Goal: Task Accomplishment & Management: Manage account settings

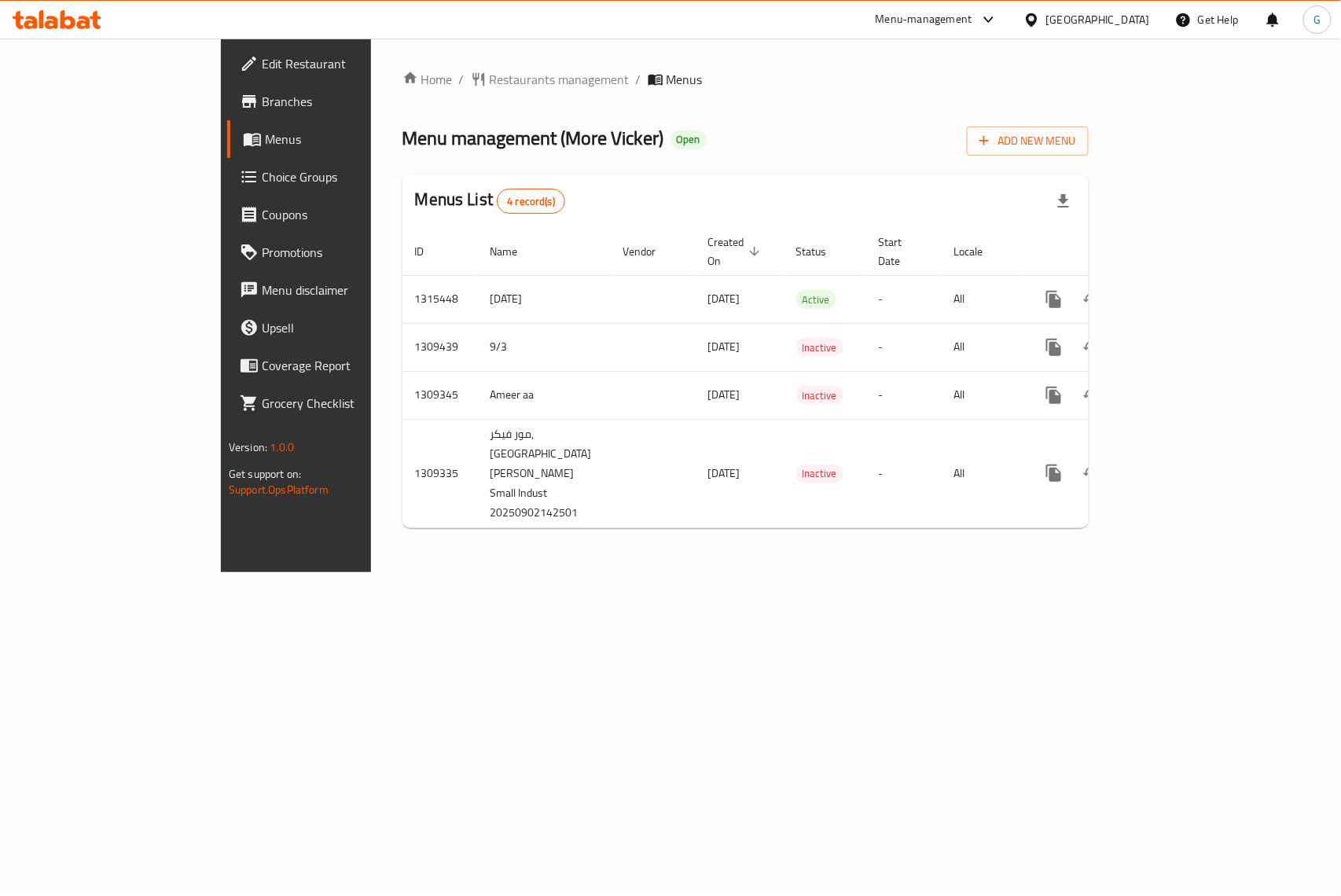
click at [1121, 572] on div "Home / Restaurants management / Menus Menu management ( More [PERSON_NAME] ) Op…" at bounding box center [745, 305] width 749 height 534
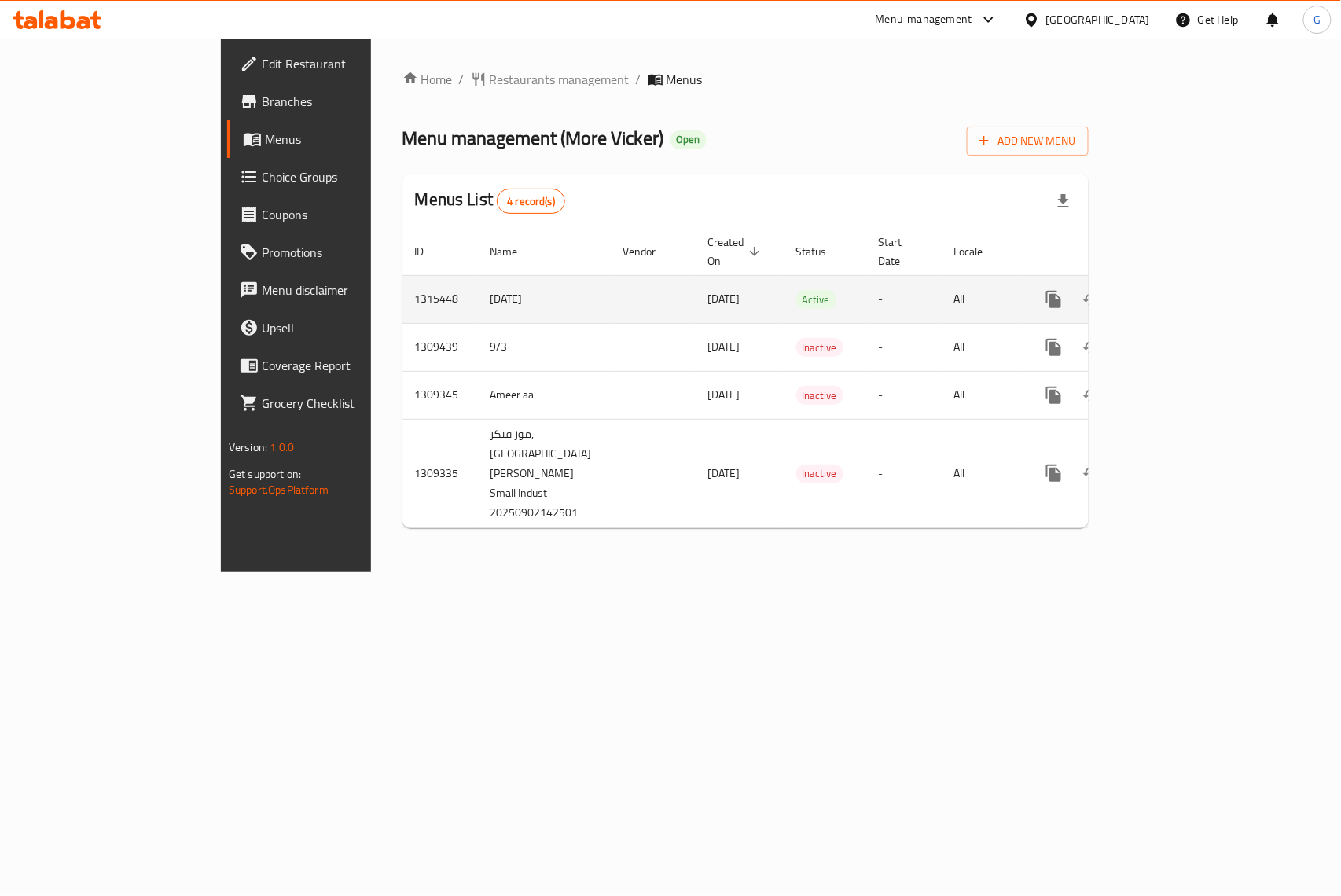
drag, startPoint x: 614, startPoint y: 282, endPoint x: 513, endPoint y: 287, distance: 101.1
click at [513, 287] on tr "1315448 [DATE] [DATE] Active - All" at bounding box center [801, 299] width 797 height 48
click at [1177, 290] on icon "enhanced table" at bounding box center [1168, 300] width 19 height 19
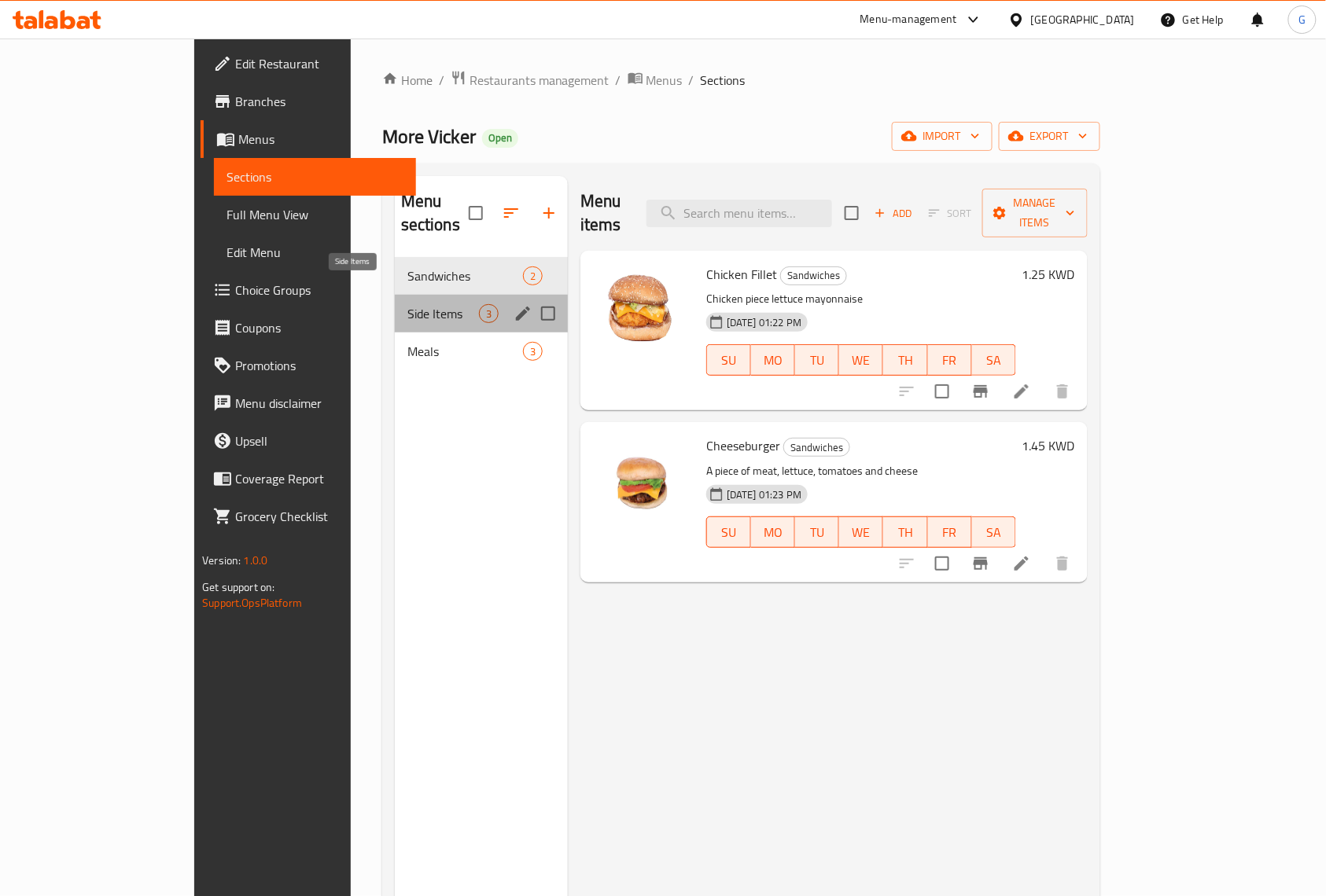
click at [408, 304] on span "Side Items" at bounding box center [443, 314] width 72 height 19
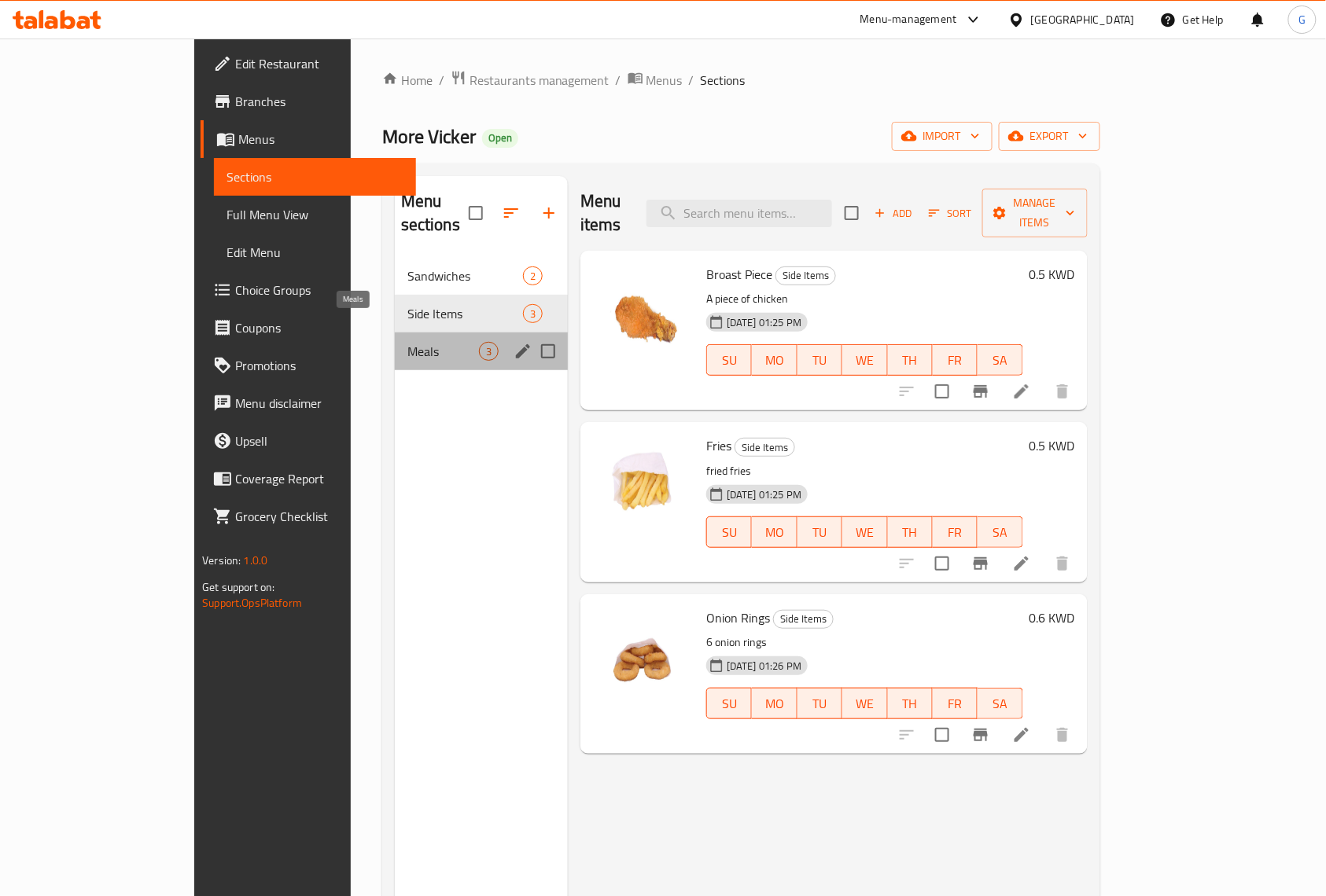
click at [408, 342] on span "Meals" at bounding box center [443, 352] width 72 height 19
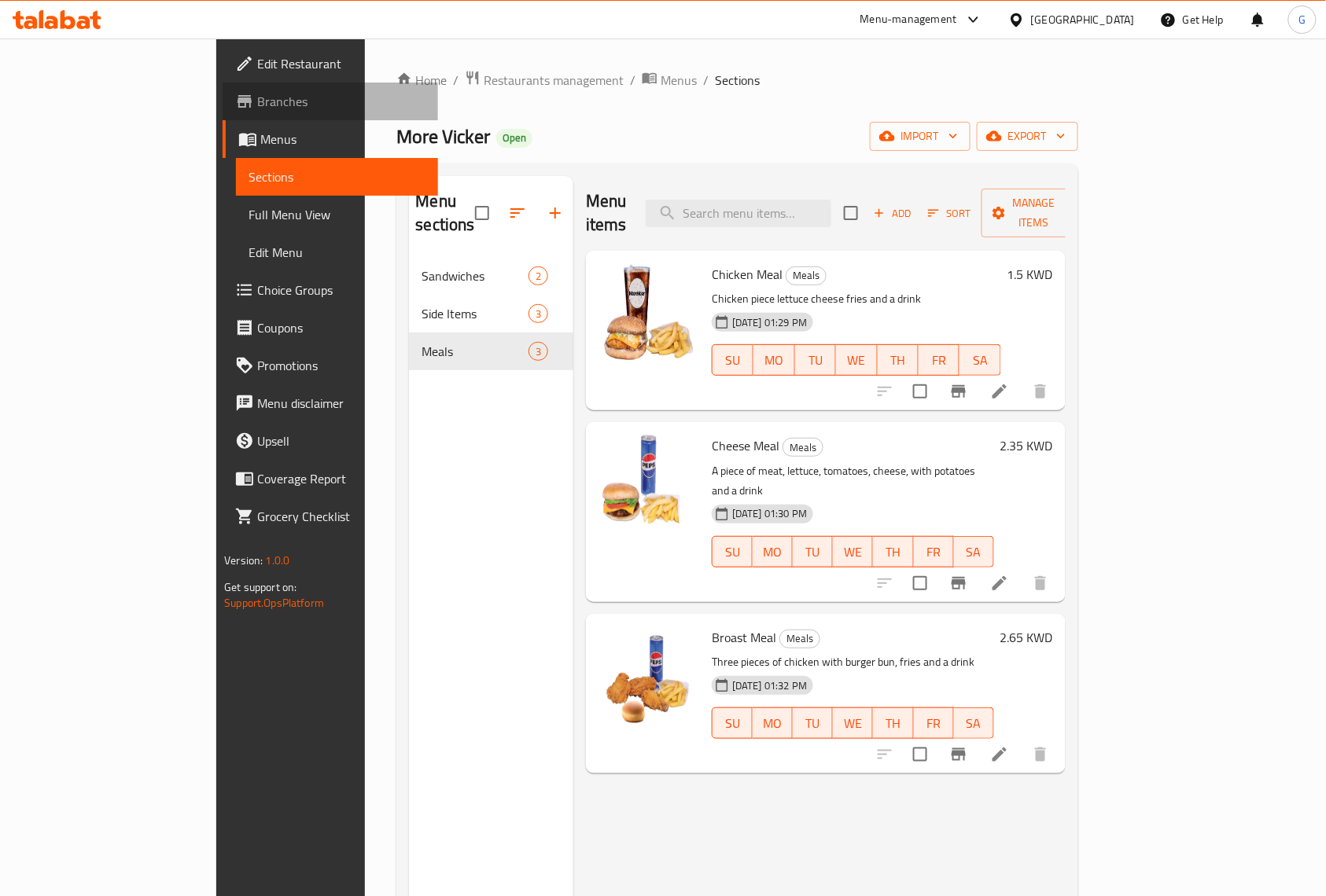
drag, startPoint x: 44, startPoint y: 95, endPoint x: 217, endPoint y: 110, distance: 173.6
click at [257, 95] on span "Branches" at bounding box center [341, 102] width 168 height 19
